Goal: Navigation & Orientation: Understand site structure

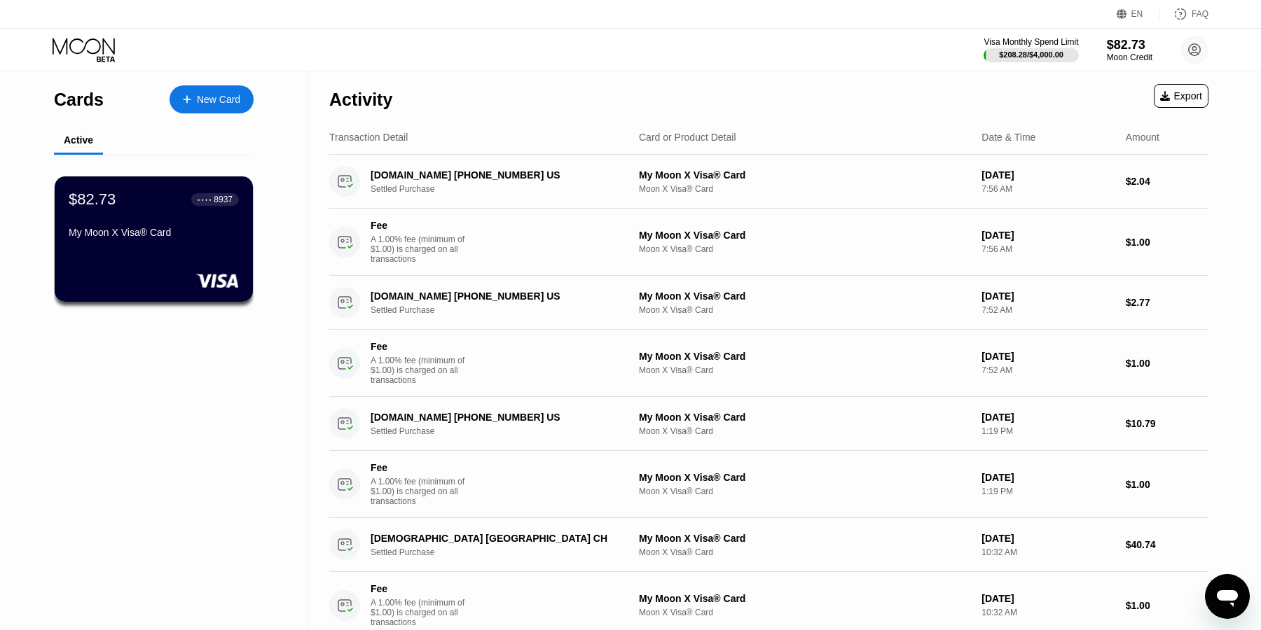
click at [86, 50] on icon at bounding box center [85, 50] width 65 height 25
click at [111, 50] on icon at bounding box center [85, 50] width 65 height 25
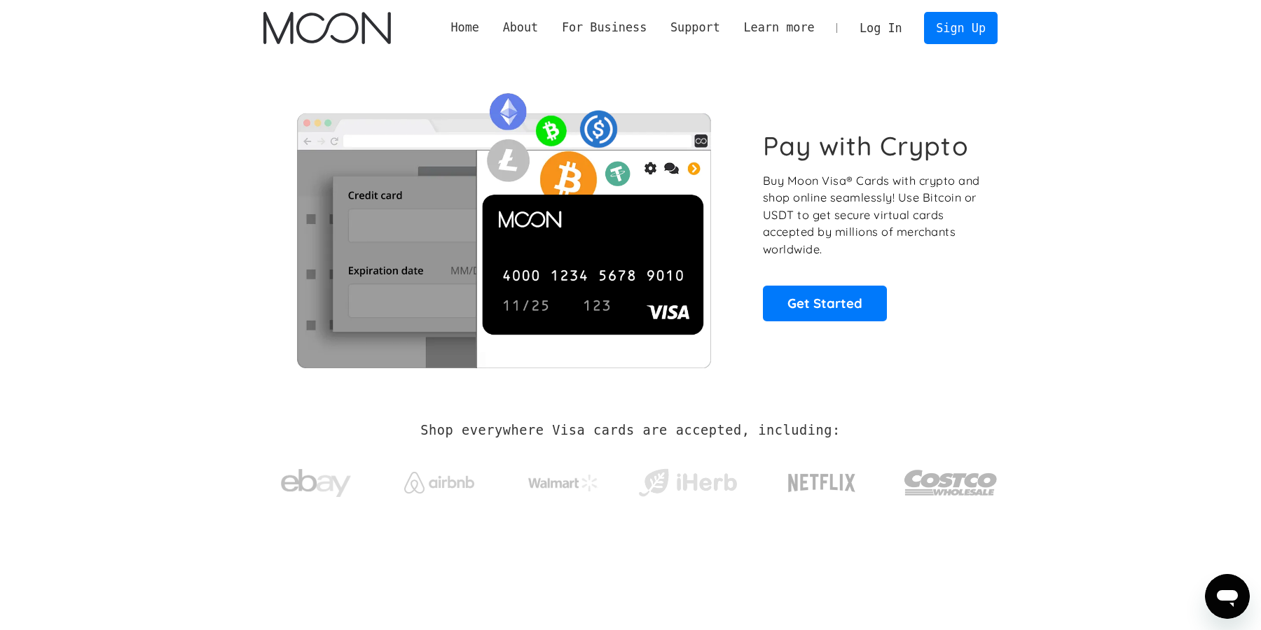
click at [468, 29] on link "Home" at bounding box center [465, 28] width 52 height 18
click at [531, 47] on link "About Moon" at bounding box center [555, 51] width 128 height 28
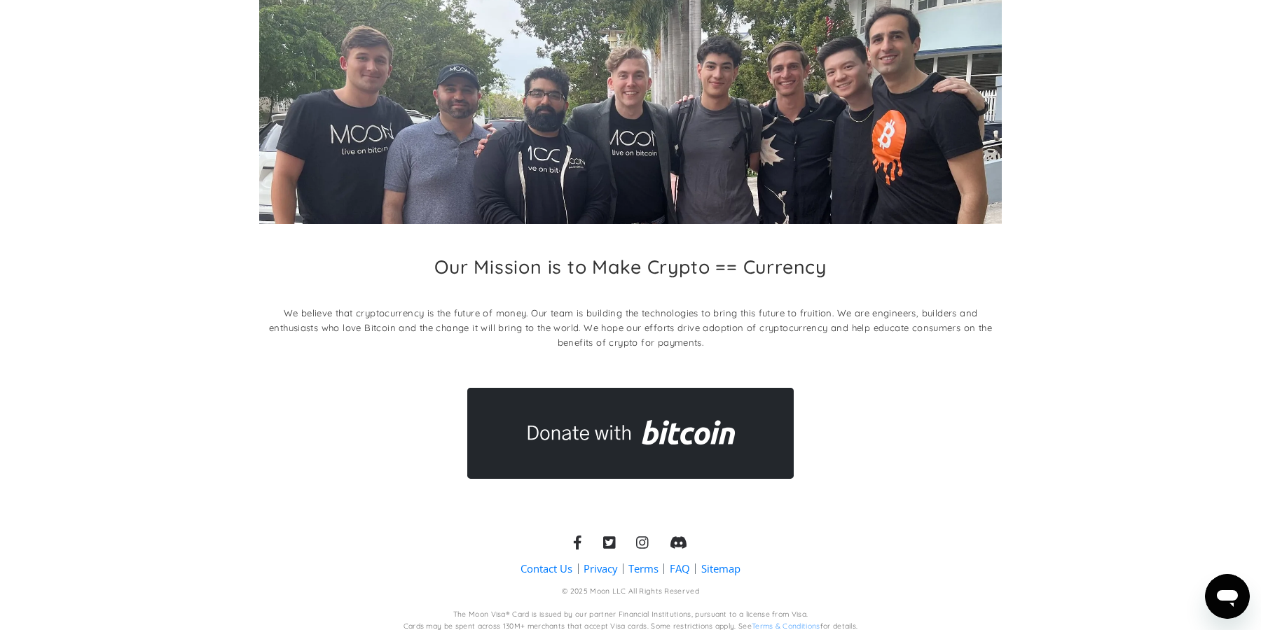
scroll to position [96, 0]
